Goal: Task Accomplishment & Management: Manage account settings

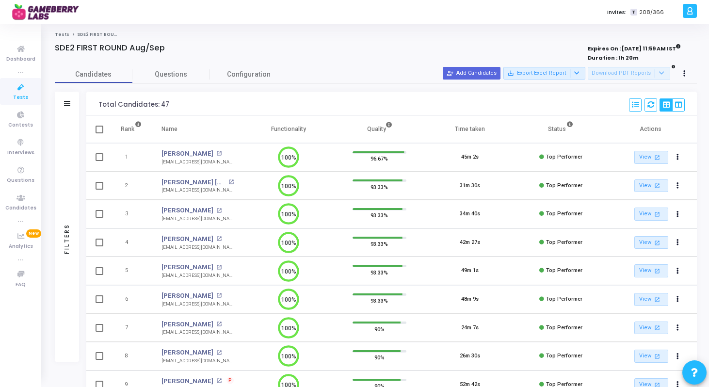
click at [90, 34] on span "SDE2 FIRST ROUND Aug/Sep" at bounding box center [109, 35] width 65 height 6
click at [64, 35] on link "Tests" at bounding box center [62, 35] width 15 height 6
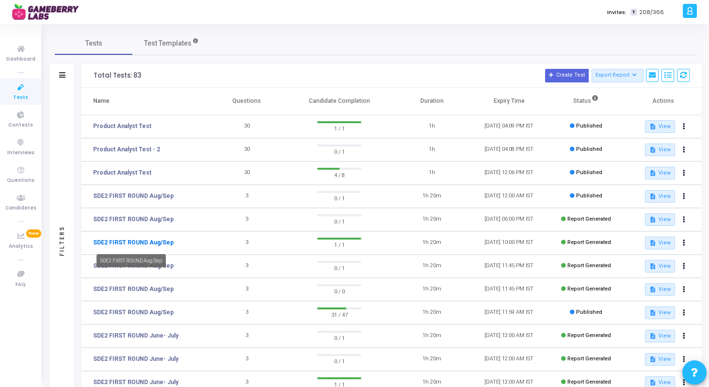
click at [150, 243] on link "SDE2 FIRST ROUND Aug/Sep" at bounding box center [133, 242] width 81 height 9
click at [685, 246] on button at bounding box center [685, 243] width 14 height 14
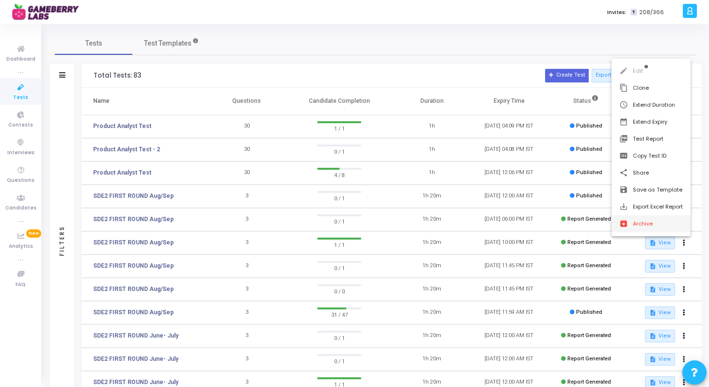
click at [642, 229] on button "archive Archive" at bounding box center [651, 223] width 79 height 17
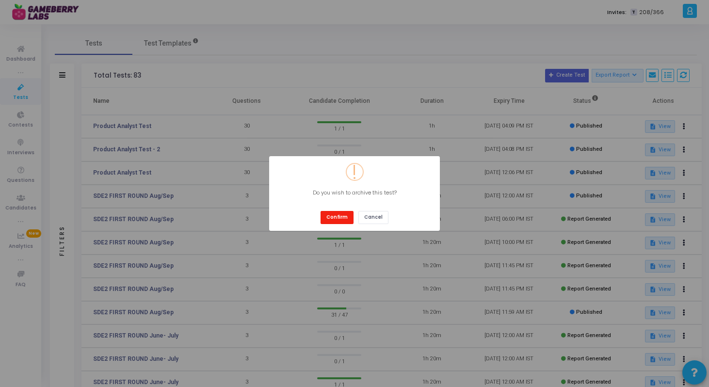
click at [341, 219] on button "Confirm" at bounding box center [337, 217] width 33 height 13
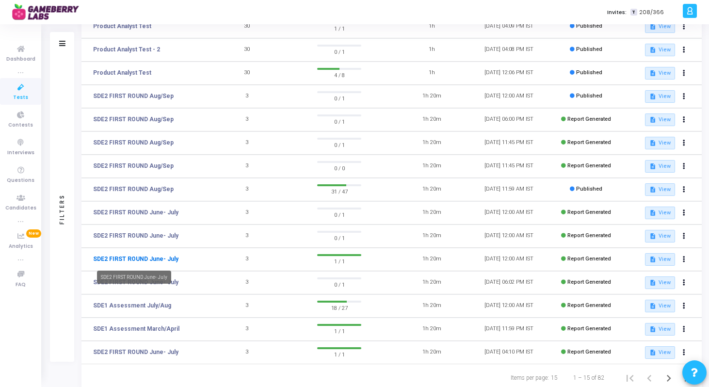
click at [157, 259] on link "SDE2 FIRST ROUND June- July" at bounding box center [135, 259] width 85 height 9
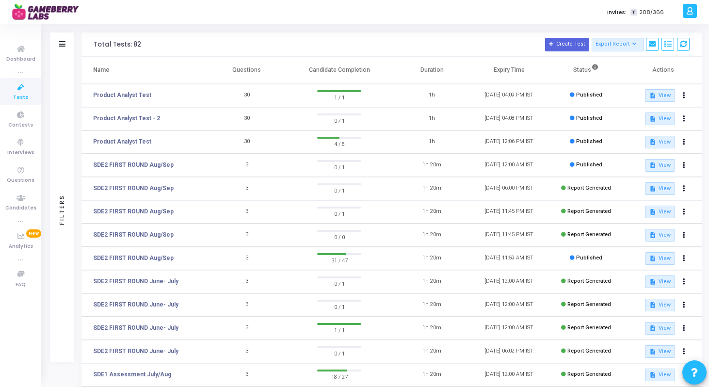
scroll to position [19, 0]
